Goal: Task Accomplishment & Management: Complete application form

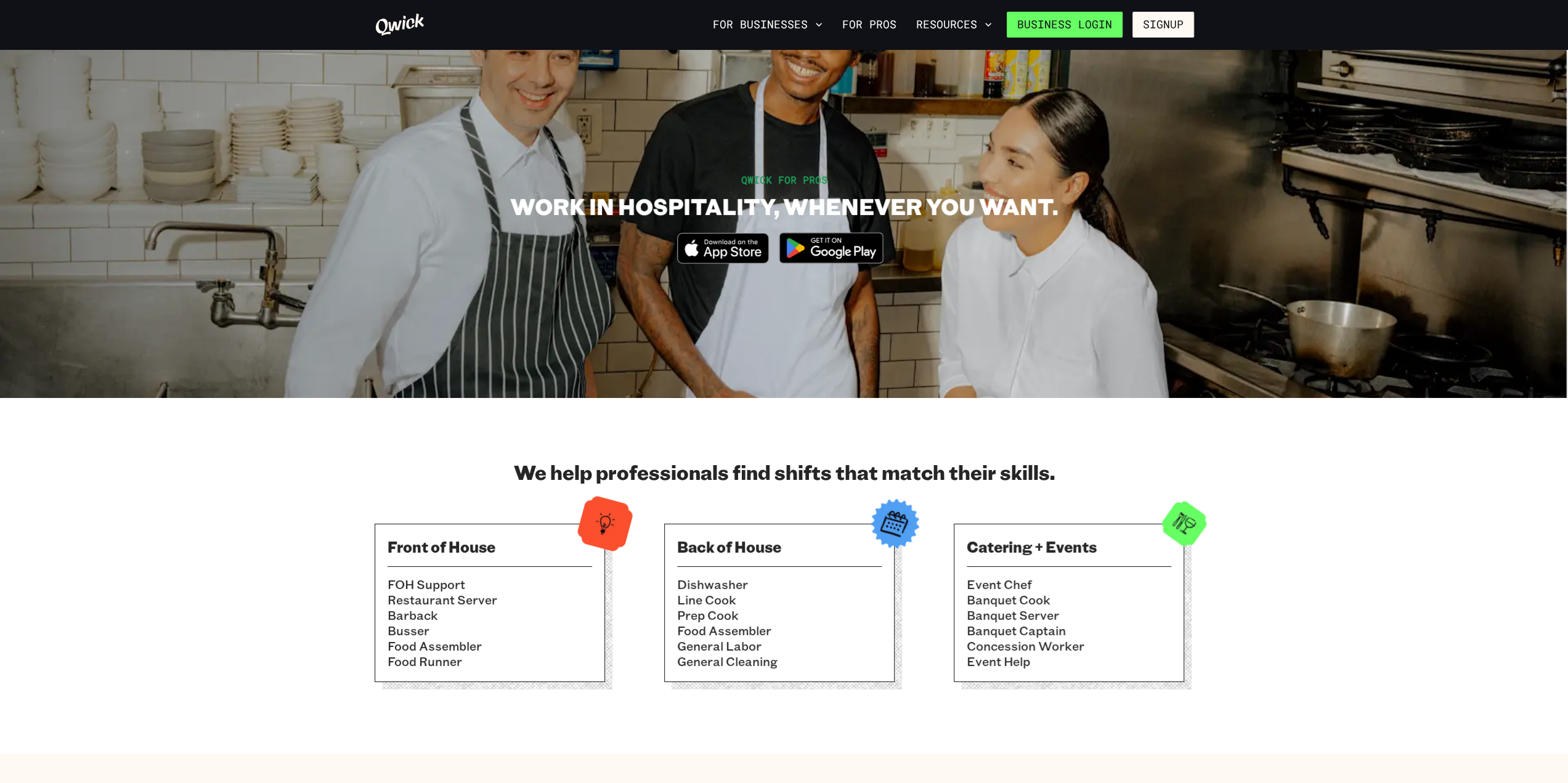
click at [1090, 23] on link "Business Login" at bounding box center [1065, 24] width 116 height 26
click at [400, 26] on icon at bounding box center [400, 24] width 50 height 24
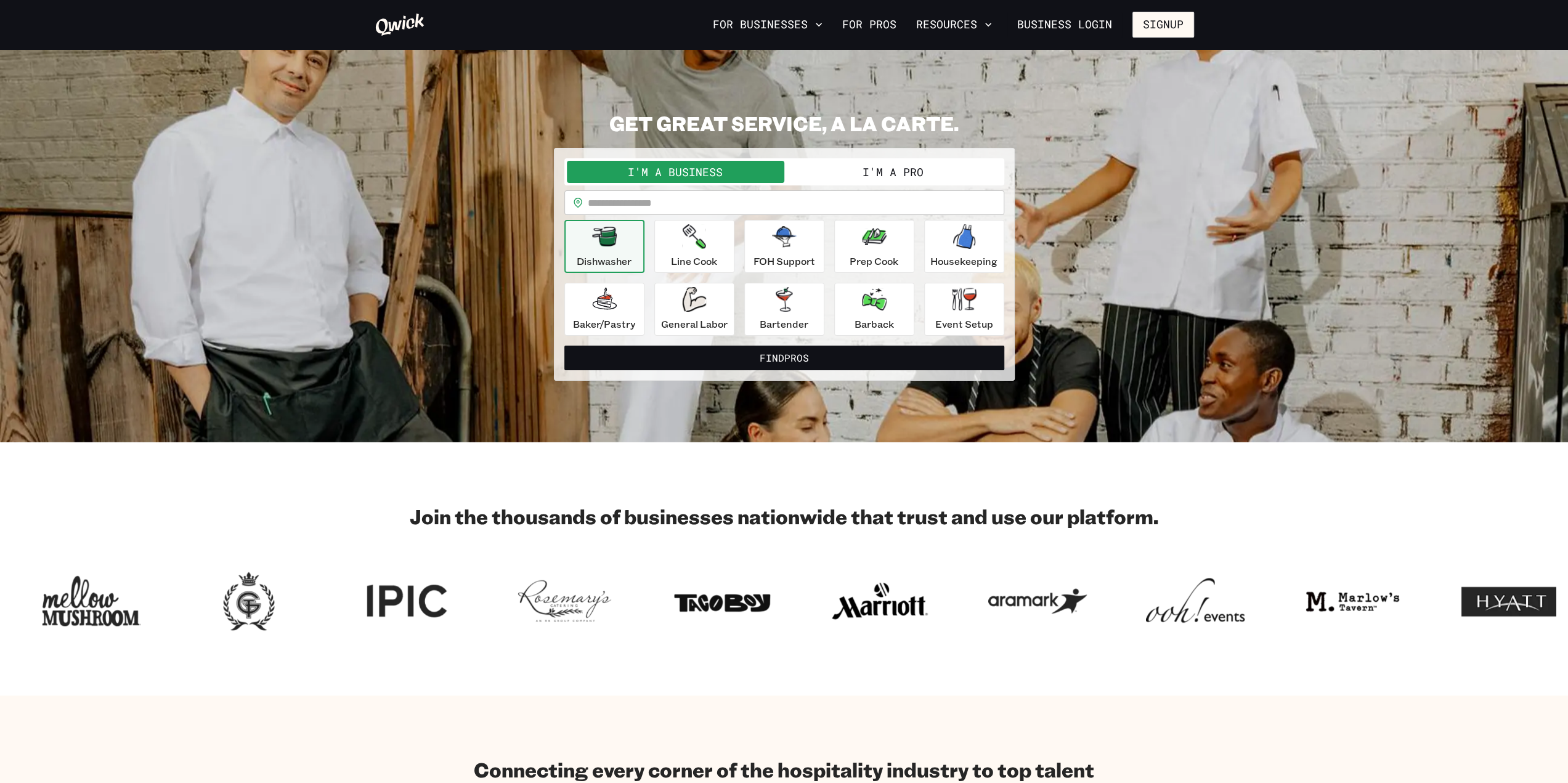
click at [848, 176] on button "I'm a Pro" at bounding box center [893, 172] width 217 height 22
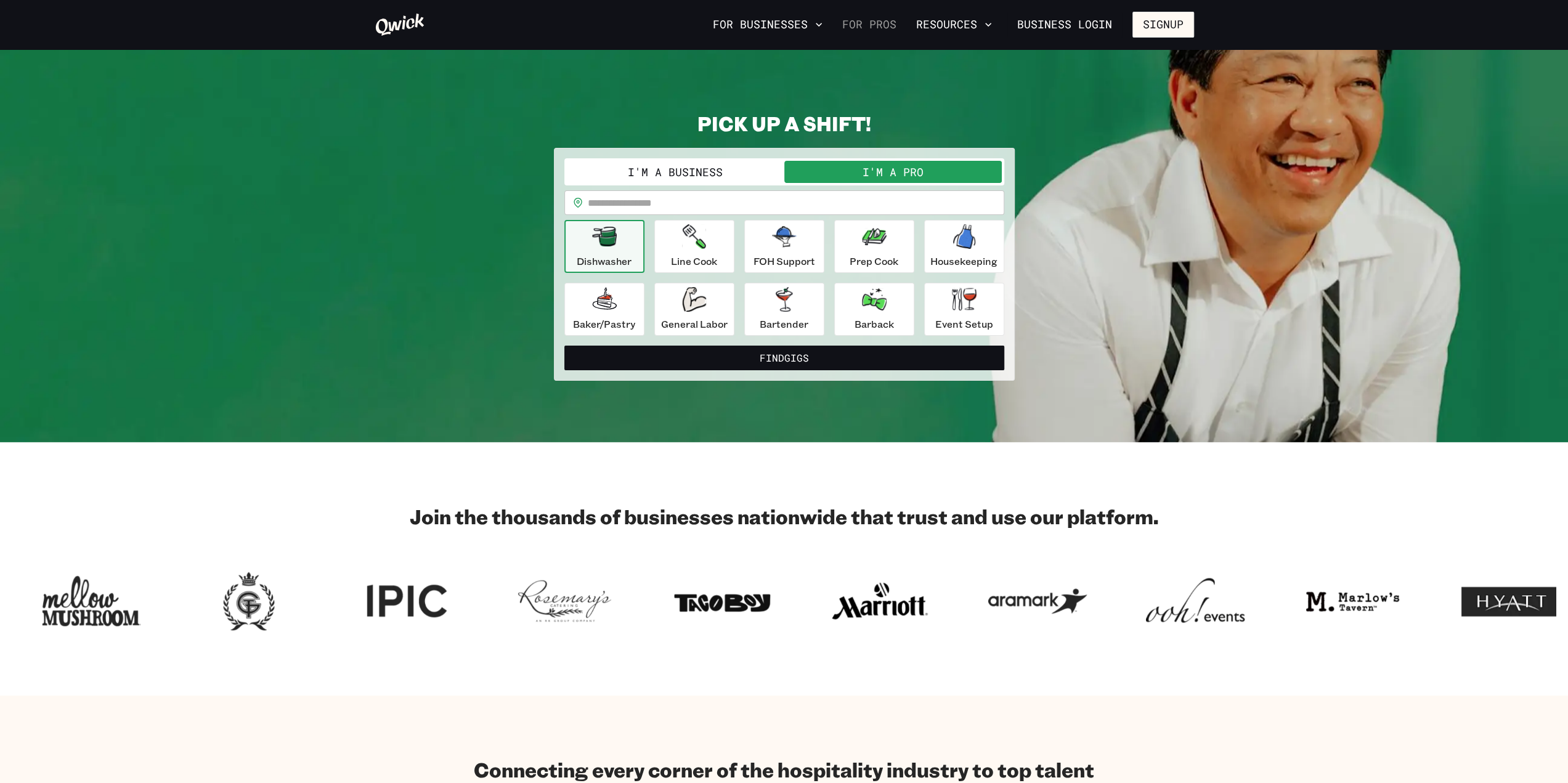
click at [867, 33] on link "For Pros" at bounding box center [869, 24] width 64 height 21
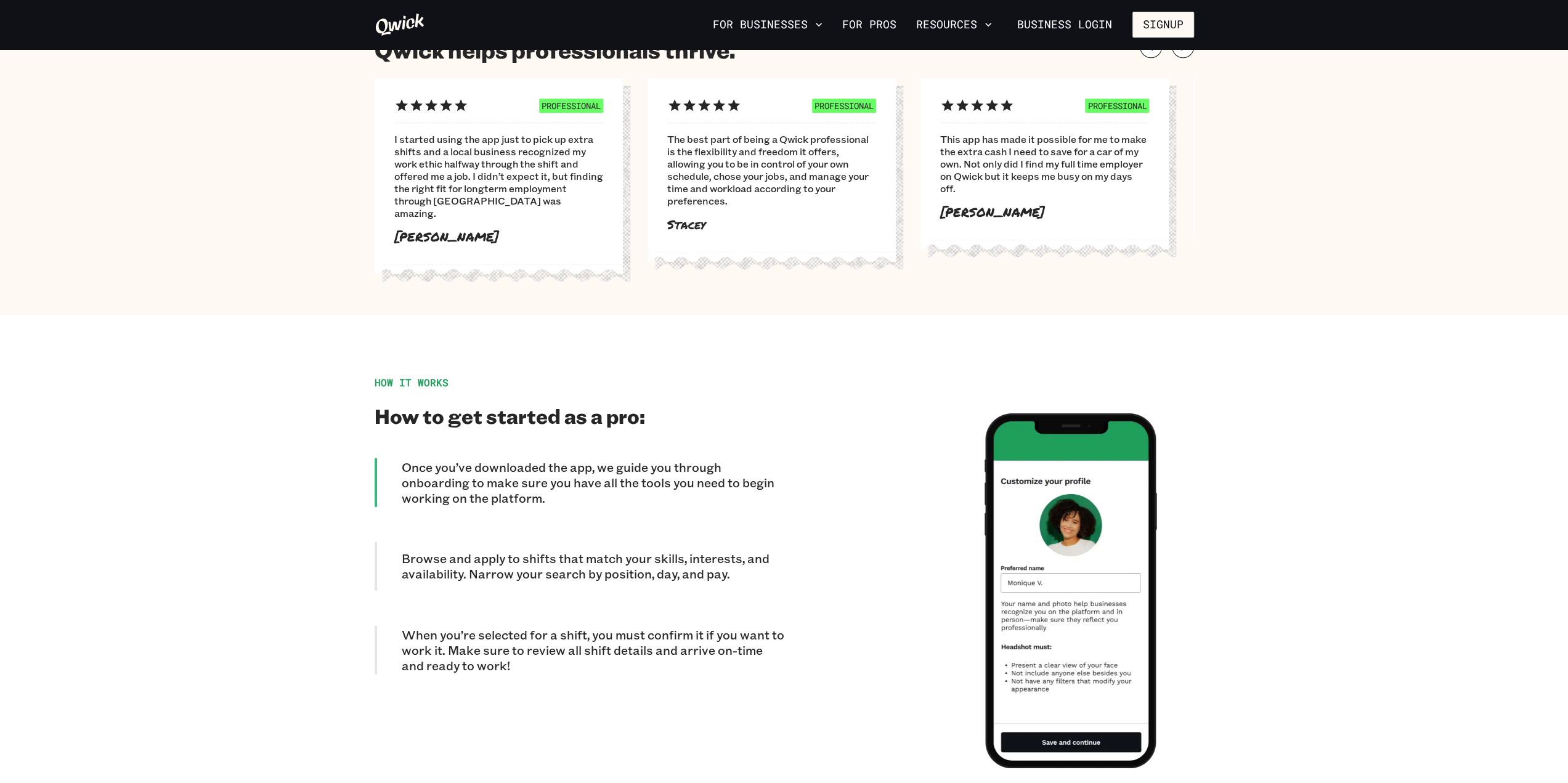
scroll to position [739, 0]
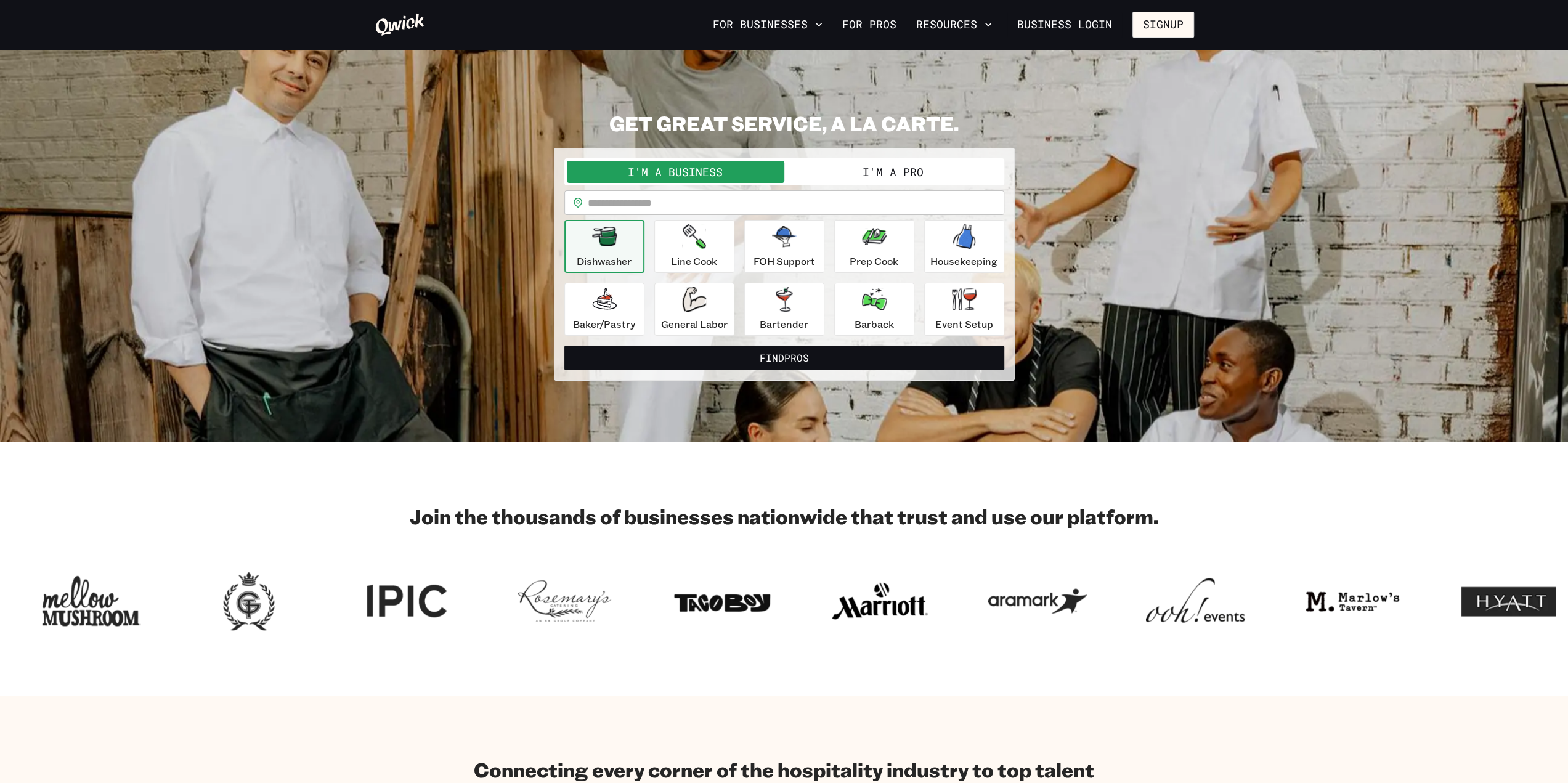
click at [248, 329] on section "**********" at bounding box center [784, 246] width 1568 height 393
